Goal: Task Accomplishment & Management: Use online tool/utility

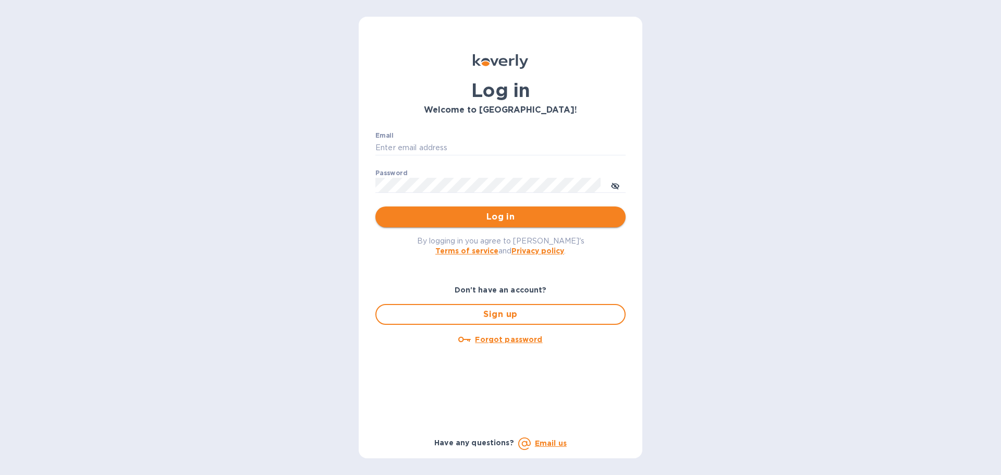
type input "[EMAIL_ADDRESS][DOMAIN_NAME]"
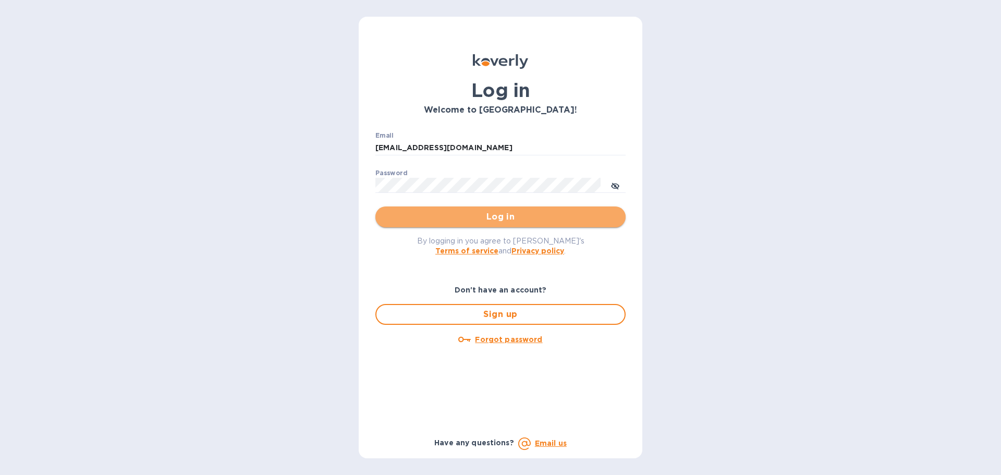
click at [564, 225] on button "Log in" at bounding box center [500, 216] width 250 height 21
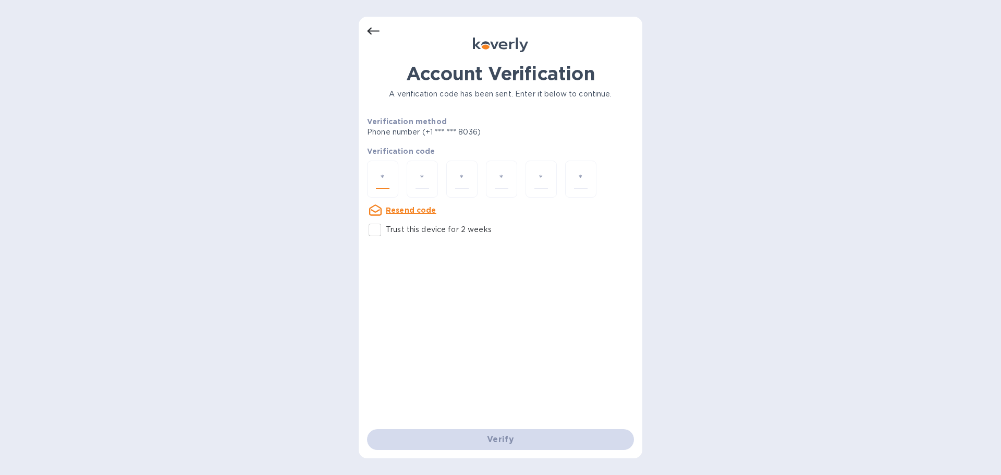
paste input "5"
type input "5"
type input "9"
type input "3"
type input "0"
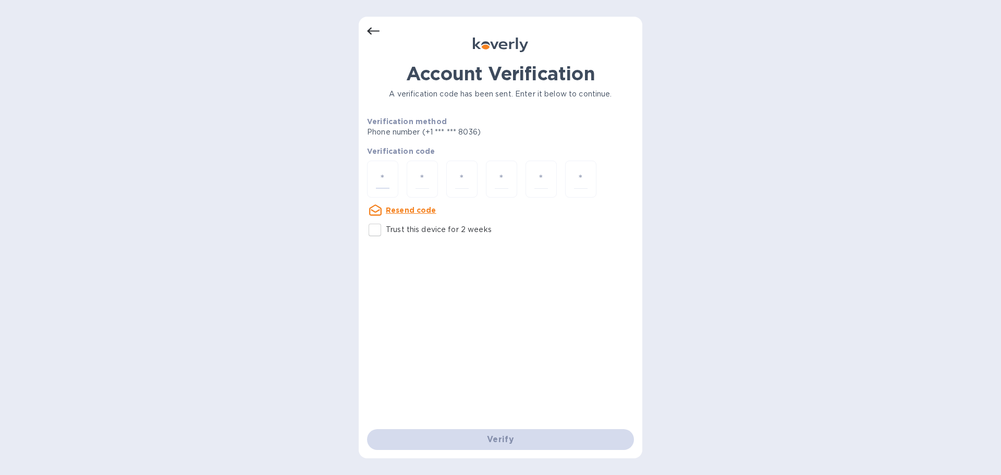
type input "5"
type input "4"
